Goal: Transaction & Acquisition: Book appointment/travel/reservation

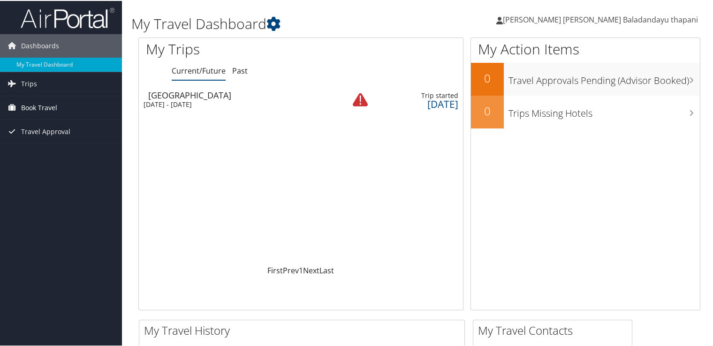
click at [15, 110] on icon at bounding box center [12, 106] width 14 height 14
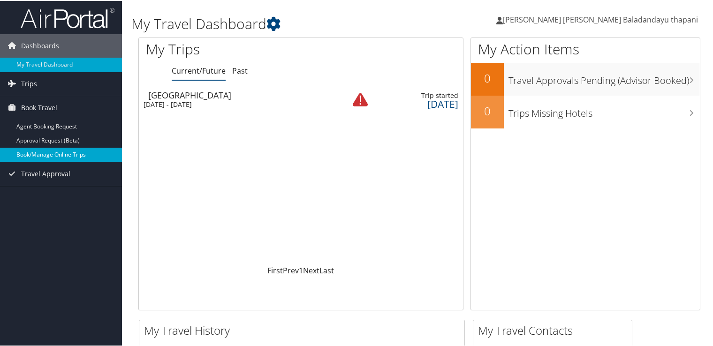
click at [40, 150] on link "Book/Manage Online Trips" at bounding box center [61, 154] width 122 height 14
